Goal: Information Seeking & Learning: Learn about a topic

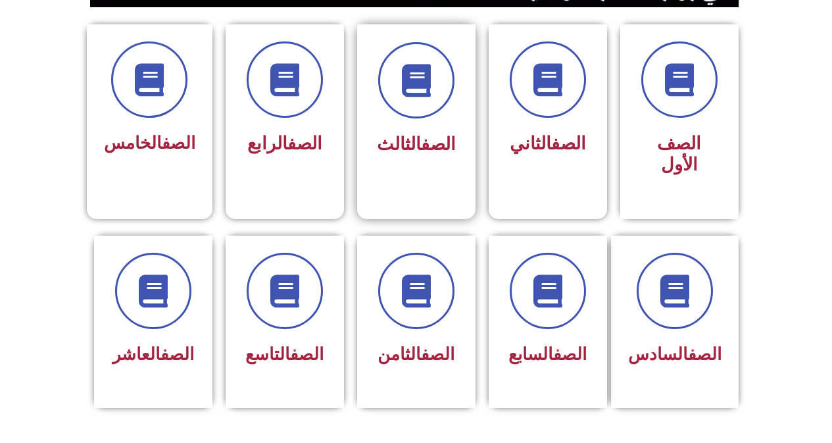
scroll to position [460, 0]
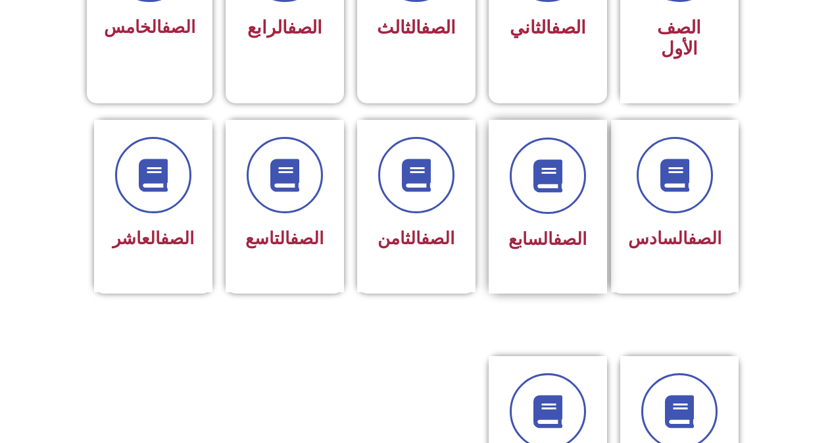
click at [531, 229] on span "الصف السابع" at bounding box center [547, 239] width 78 height 20
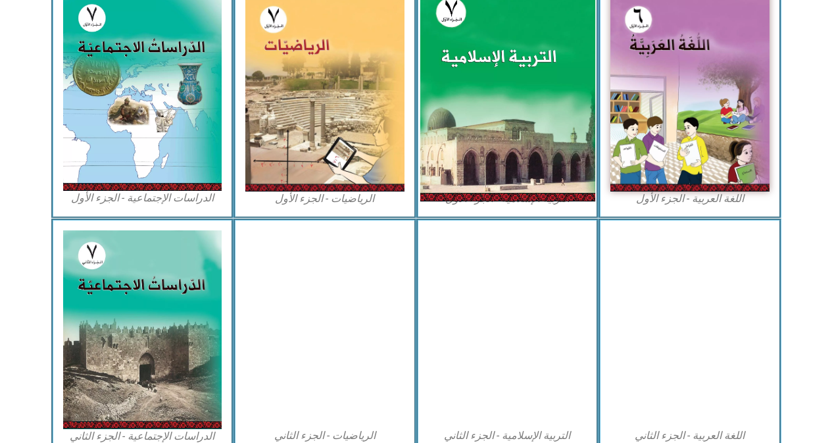
scroll to position [592, 0]
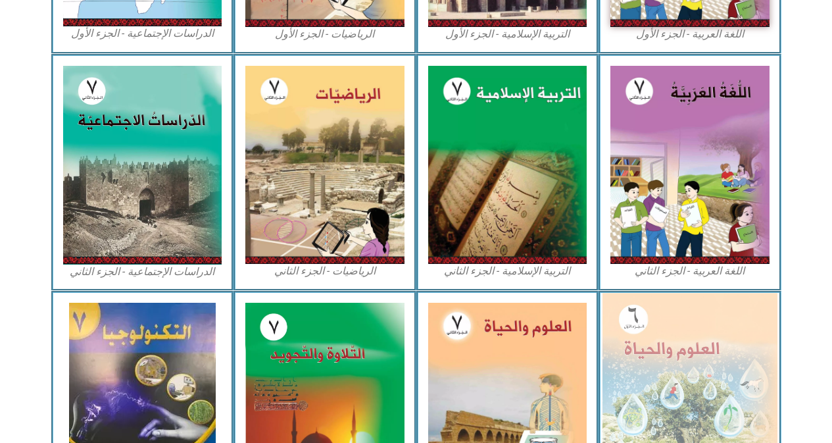
click at [637, 329] on img at bounding box center [689, 399] width 175 height 213
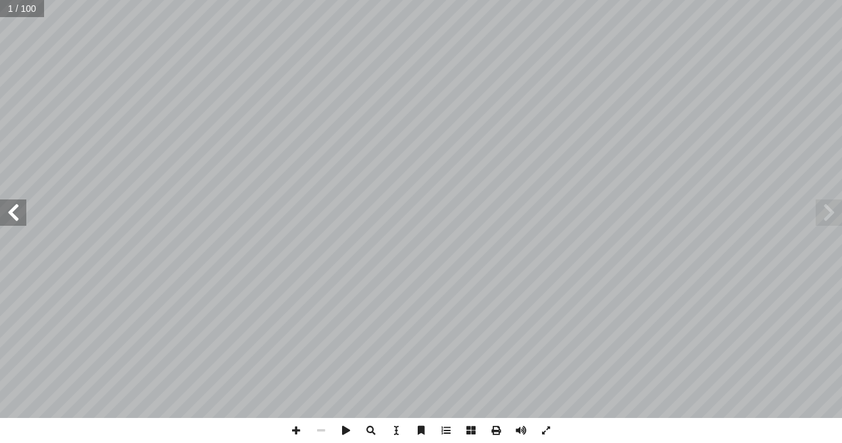
click at [20, 11] on input "text" at bounding box center [22, 8] width 44 height 17
type input "**"
click at [832, 214] on span at bounding box center [828, 212] width 26 height 26
click at [295, 433] on span at bounding box center [295, 430] width 25 height 25
click at [12, 218] on span at bounding box center [13, 212] width 26 height 26
